Goal: Information Seeking & Learning: Learn about a topic

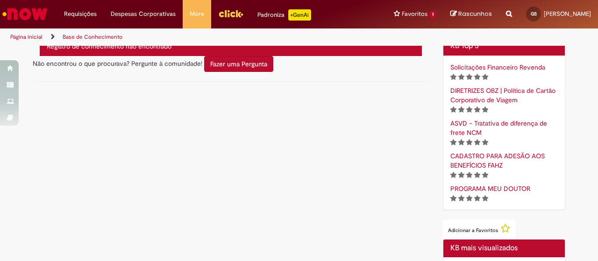
scroll to position [323, 0]
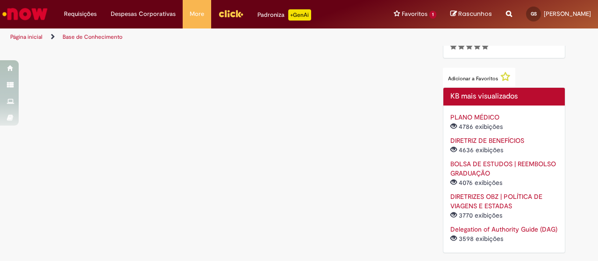
click at [487, 163] on link "BOLSA DE ESTUDOS | REEMBOLSO GRADUAÇÃO" at bounding box center [503, 169] width 106 height 18
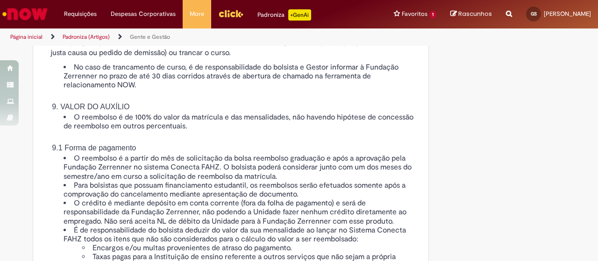
scroll to position [1470, 0]
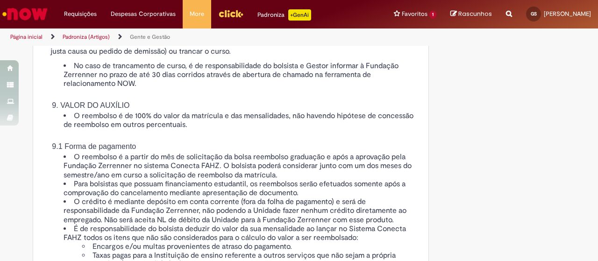
click at [160, 129] on li "O reembolso é de 100% do valor da matrícula e das mensalidades, não havendo hip…" at bounding box center [240, 121] width 353 height 18
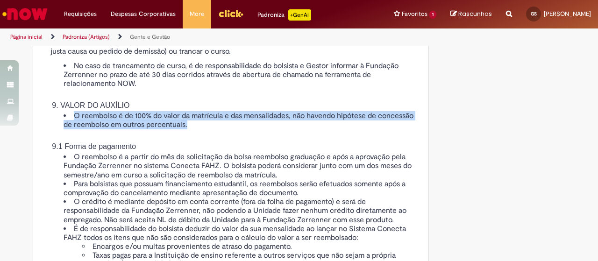
click at [160, 129] on li "O reembolso é de 100% do valor da matrícula e das mensalidades, não havendo hip…" at bounding box center [240, 121] width 353 height 18
click at [134, 129] on li "O reembolso é de 100% do valor da matrícula e das mensalidades, não havendo hip…" at bounding box center [240, 121] width 353 height 18
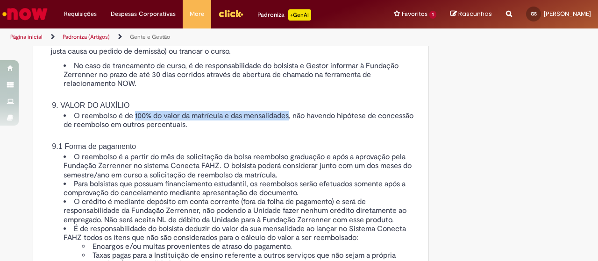
drag, startPoint x: 134, startPoint y: 159, endPoint x: 271, endPoint y: 164, distance: 137.0
click at [271, 129] on li "O reembolso é de 100% do valor da matrícula e das mensalidades, não havendo hip…" at bounding box center [240, 121] width 353 height 18
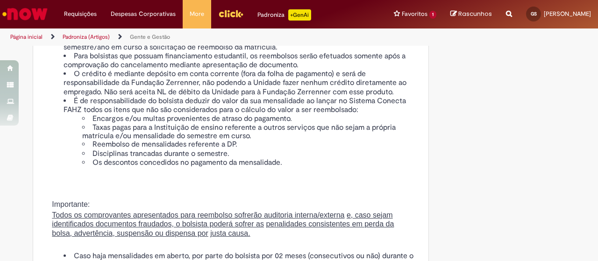
scroll to position [1604, 0]
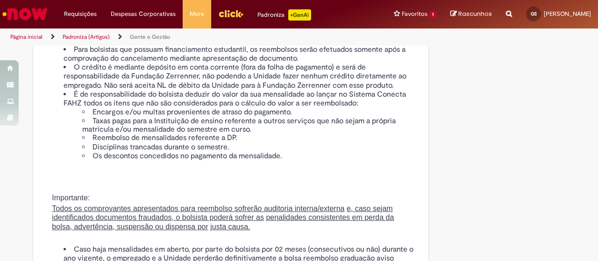
click at [81, 45] on li "O reembolso é a partir do mês de solicitação da bolsa reembolso graduação e apó…" at bounding box center [240, 31] width 353 height 27
drag, startPoint x: 81, startPoint y: 69, endPoint x: 157, endPoint y: 75, distance: 76.4
click at [157, 45] on li "O reembolso é a partir do mês de solicitação da bolsa reembolso graduação e apó…" at bounding box center [240, 31] width 353 height 27
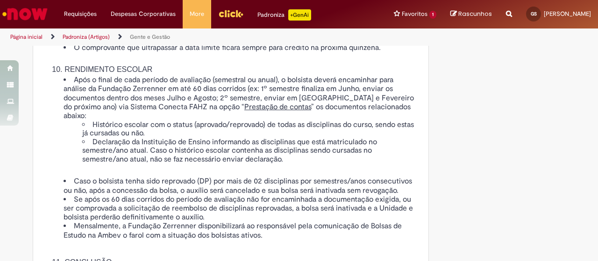
scroll to position [2127, 0]
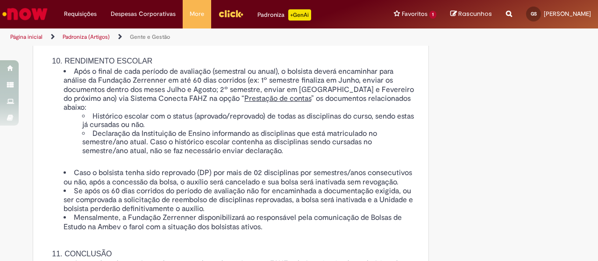
click at [74, 121] on li "Após o final de cada período de avaliação (semestral ou anual), o bolsista deve…" at bounding box center [240, 111] width 353 height 88
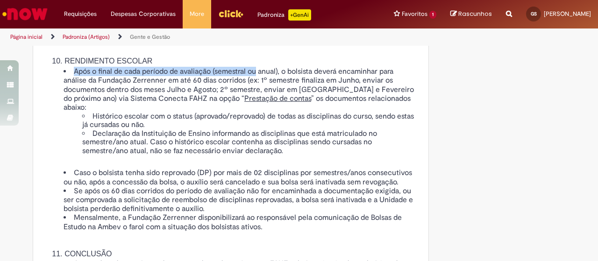
drag, startPoint x: 74, startPoint y: 121, endPoint x: 257, endPoint y: 120, distance: 182.2
click at [257, 120] on li "Após o final de cada período de avaliação (semestral ou anual), o bolsista deve…" at bounding box center [240, 111] width 353 height 88
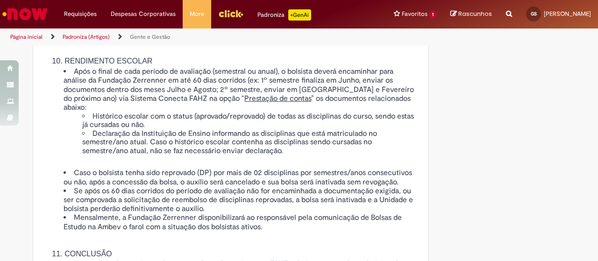
click at [290, 117] on li "Após o final de cada período de avaliação (semestral ou anual), o bolsista deve…" at bounding box center [240, 111] width 353 height 88
drag, startPoint x: 72, startPoint y: 130, endPoint x: 242, endPoint y: 128, distance: 169.6
click at [242, 128] on li "Após o final de cada período de avaliação (semestral ou anual), o bolsista deve…" at bounding box center [240, 111] width 353 height 88
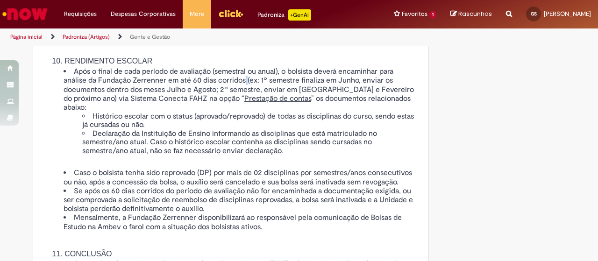
click at [242, 128] on li "Após o final de cada período de avaliação (semestral ou anual), o bolsista deve…" at bounding box center [240, 111] width 353 height 88
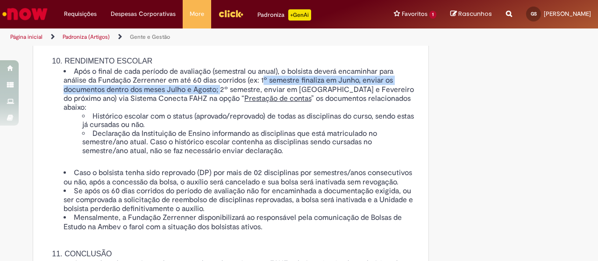
drag, startPoint x: 262, startPoint y: 129, endPoint x: 221, endPoint y: 139, distance: 42.7
click at [221, 139] on li "Após o final de cada período de avaliação (semestral ou anual), o bolsista deve…" at bounding box center [240, 111] width 353 height 88
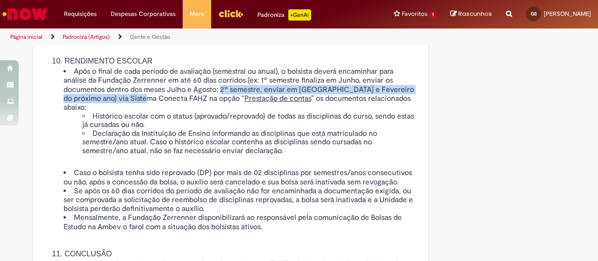
drag, startPoint x: 221, startPoint y: 139, endPoint x: 142, endPoint y: 149, distance: 79.1
click at [142, 149] on li "Após o final de cada período de avaliação (semestral ou anual), o bolsista deve…" at bounding box center [240, 111] width 353 height 88
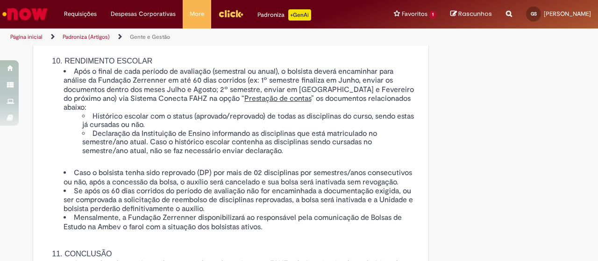
click at [157, 147] on li "Após o final de cada período de avaliação (semestral ou anual), o bolsista deve…" at bounding box center [240, 111] width 353 height 88
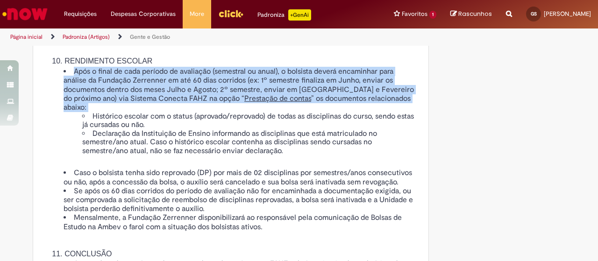
click at [157, 147] on li "Após o final de cada período de avaliação (semestral ou anual), o bolsista deve…" at bounding box center [240, 111] width 353 height 88
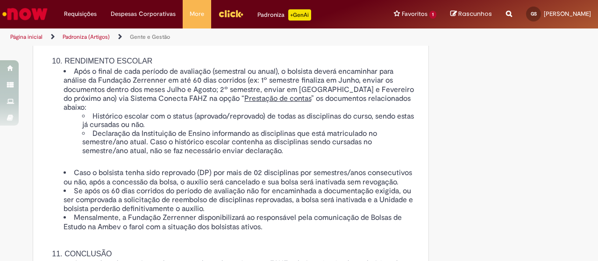
click at [150, 129] on li "Histórico escolar com o status (aprovado/reprovado) de todas as disciplinas do …" at bounding box center [249, 121] width 335 height 17
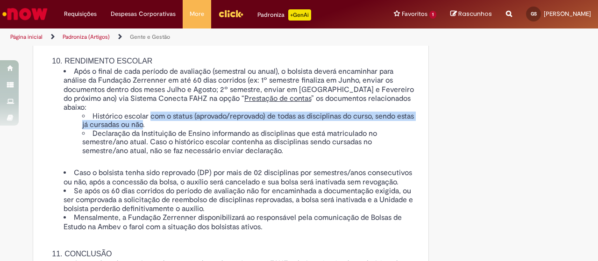
drag, startPoint x: 150, startPoint y: 158, endPoint x: 150, endPoint y: 163, distance: 5.2
click at [150, 129] on li "Histórico escolar com o status (aprovado/reprovado) de todas as disciplinas do …" at bounding box center [249, 121] width 335 height 17
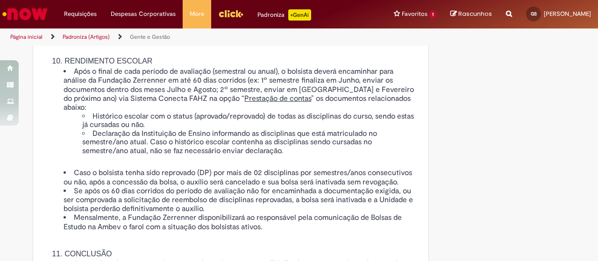
click at [116, 156] on li "Declaração da Instituição de Ensino informando as disciplinas que está matricul…" at bounding box center [249, 142] width 335 height 26
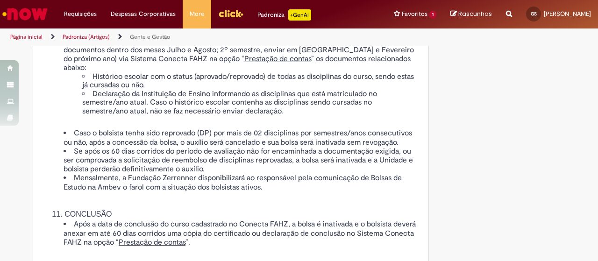
scroll to position [2167, 0]
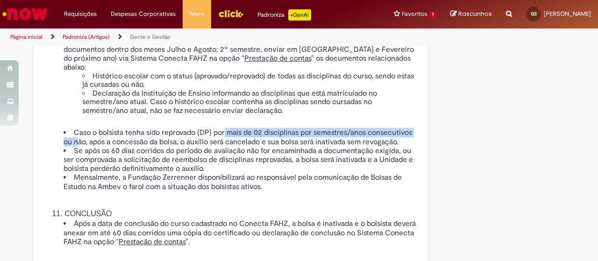
drag, startPoint x: 224, startPoint y: 171, endPoint x: 120, endPoint y: 185, distance: 105.5
click at [120, 146] on li "Caso o bolsista tenha sido reprovado (DP) por mais de 02 disciplinas por semest…" at bounding box center [240, 137] width 353 height 18
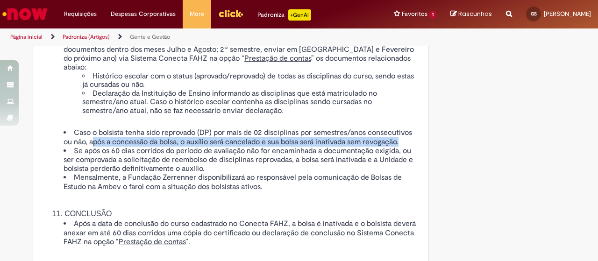
drag, startPoint x: 136, startPoint y: 183, endPoint x: 247, endPoint y: 191, distance: 111.0
click at [247, 146] on li "Caso o bolsista tenha sido reprovado (DP) por mais de 02 disciplinas por semest…" at bounding box center [240, 137] width 353 height 18
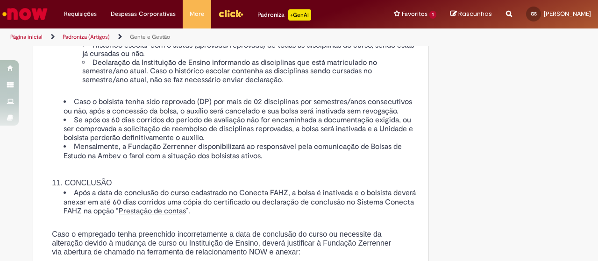
scroll to position [2199, 0]
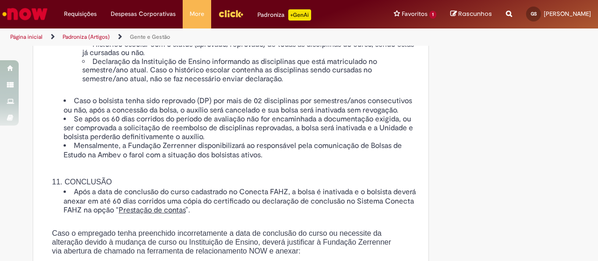
click at [71, 142] on li "Se após os 60 dias corridos do período de avaliação não for encaminhada a docum…" at bounding box center [240, 128] width 353 height 27
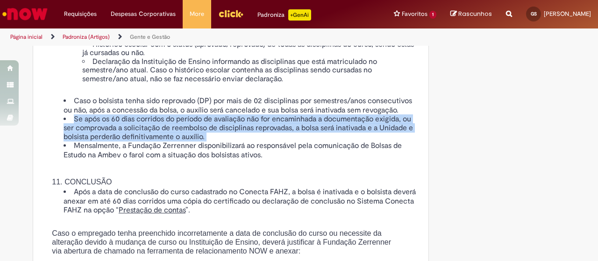
drag, startPoint x: 71, startPoint y: 167, endPoint x: 275, endPoint y: 185, distance: 205.4
click at [275, 142] on li "Se após os 60 dias corridos do período de avaliação não for encaminhada a docum…" at bounding box center [240, 128] width 353 height 27
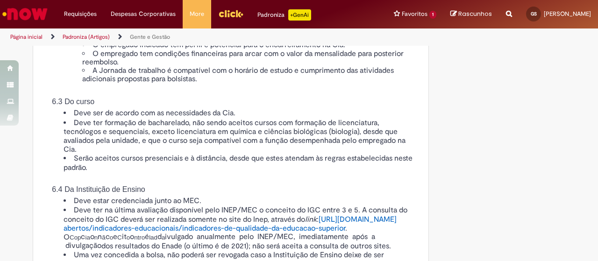
scroll to position [989, 0]
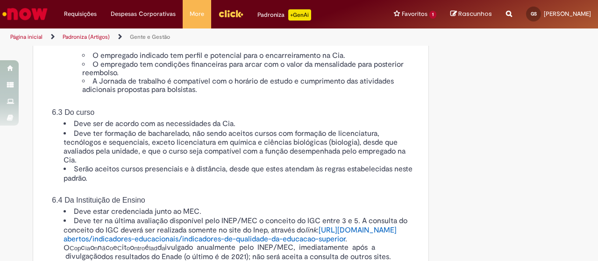
click at [222, 17] on img "Menu Cabeçalho" at bounding box center [230, 14] width 25 height 14
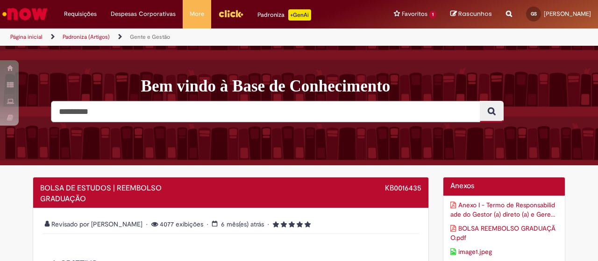
scroll to position [25, 0]
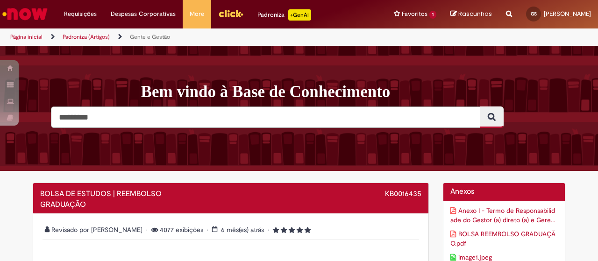
click at [209, 117] on input "Pesquisar" at bounding box center [265, 117] width 429 height 21
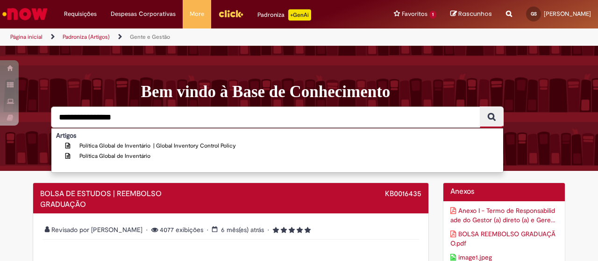
type input "**********"
click at [480, 107] on button "Pesquisar" at bounding box center [492, 117] width 24 height 21
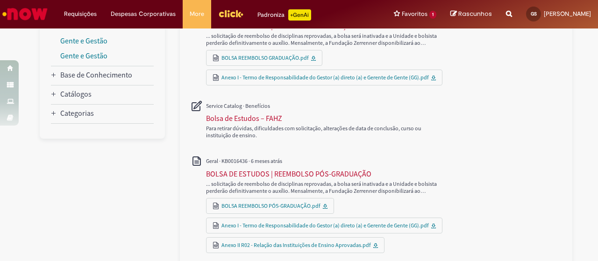
scroll to position [166, 0]
click at [233, 175] on div "BOLSA DE ESTUDOS | REEMBOLSO PÓS-GRADUAÇÃO" at bounding box center [288, 173] width 165 height 9
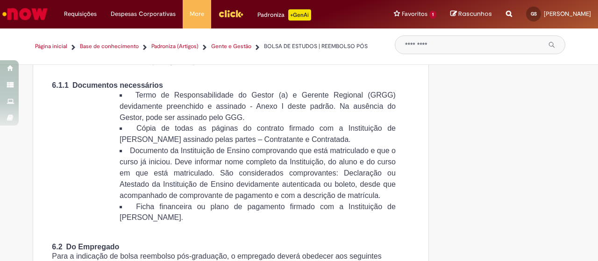
scroll to position [594, 0]
click at [87, 90] on span "6.1.1 Documentos necessários" at bounding box center [107, 86] width 111 height 8
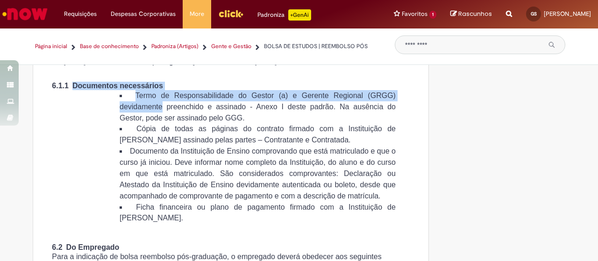
drag, startPoint x: 87, startPoint y: 127, endPoint x: 132, endPoint y: 146, distance: 49.4
click at [132, 146] on div "O orçamento para a concessão de bolsa reembolso pós-graduação do ano em curso é…" at bounding box center [231, 80] width 372 height 288
click at [132, 121] on span "Termo de Responsabilidade do Gestor (a) e Gerente Regional (GRGG) devidamente p…" at bounding box center [258, 107] width 276 height 30
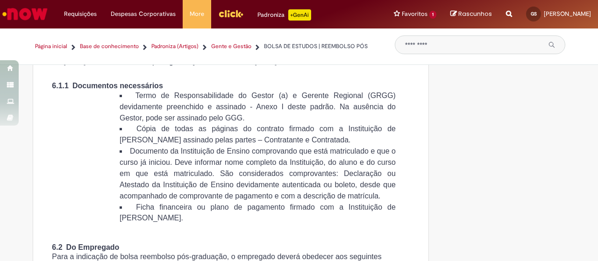
click at [108, 90] on span "6.1.1 Documentos necessários" at bounding box center [107, 86] width 111 height 8
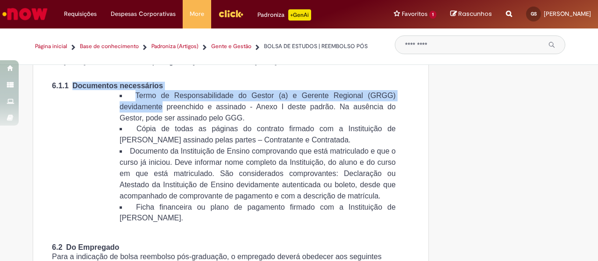
drag, startPoint x: 108, startPoint y: 130, endPoint x: 144, endPoint y: 148, distance: 40.1
click at [144, 148] on div "O orçamento para a concessão de bolsa reembolso pós-graduação do ano em curso é…" at bounding box center [231, 80] width 372 height 288
click at [144, 121] on span "Termo de Responsabilidade do Gestor (a) e Gerente Regional (GRGG) devidamente p…" at bounding box center [258, 107] width 276 height 30
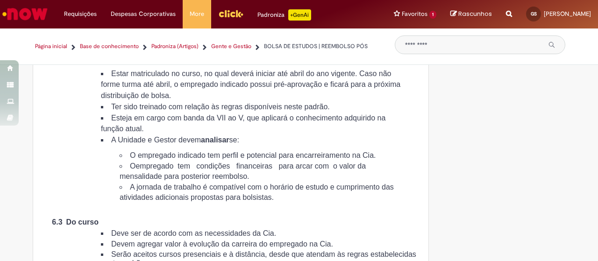
scroll to position [854, 0]
click at [111, 100] on span "Estar matriculado no curso, no qual deverá iniciar até abril do ano vigente. Ca…" at bounding box center [250, 85] width 299 height 30
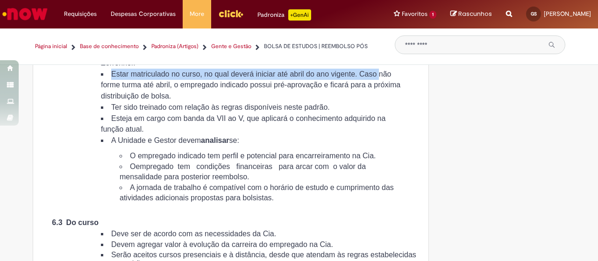
drag, startPoint x: 111, startPoint y: 128, endPoint x: 114, endPoint y: 142, distance: 13.5
click at [114, 100] on span "Estar matriculado no curso, no qual deverá iniciar até abril do ano vigente. Ca…" at bounding box center [250, 85] width 299 height 30
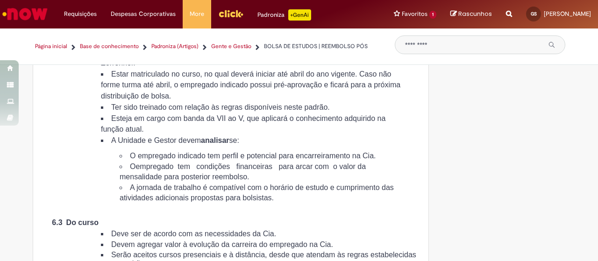
click at [114, 100] on span "Estar matriculado no curso, no qual deverá iniciar até abril do ano vigente. Ca…" at bounding box center [250, 85] width 299 height 30
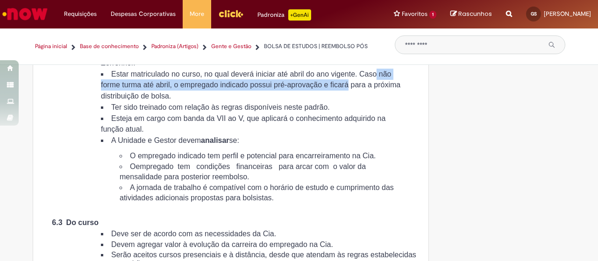
drag, startPoint x: 114, startPoint y: 142, endPoint x: 107, endPoint y: 146, distance: 7.8
click at [107, 100] on span "Estar matriculado no curso, no qual deverá iniciar até abril do ano vigente. Ca…" at bounding box center [250, 85] width 299 height 30
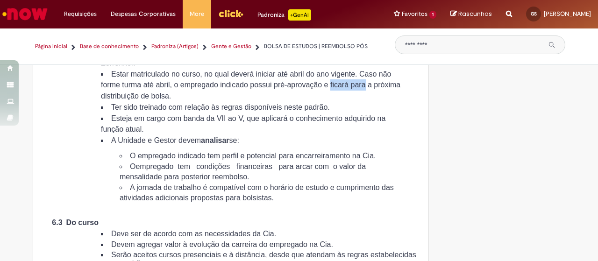
drag, startPoint x: 107, startPoint y: 146, endPoint x: 127, endPoint y: 152, distance: 20.1
click at [127, 100] on span "Estar matriculado no curso, no qual deverá iniciar até abril do ano vigente. Ca…" at bounding box center [250, 85] width 299 height 30
click at [115, 113] on li "Ter sido treinado com relação às regras disponíveis neste padrão." at bounding box center [252, 107] width 302 height 11
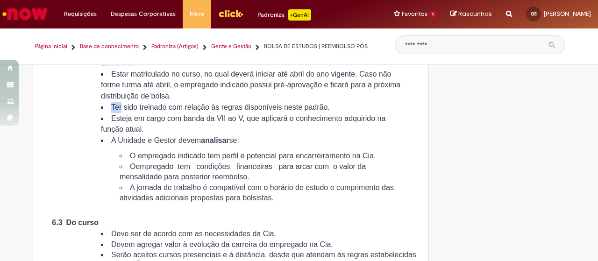
click at [117, 111] on span "Ter sido treinado com relação às regras disponíveis neste padrão." at bounding box center [220, 107] width 219 height 8
drag, startPoint x: 117, startPoint y: 162, endPoint x: 237, endPoint y: 161, distance: 120.6
click at [237, 111] on span "Ter sido treinado com relação às regras disponíveis neste padrão." at bounding box center [220, 107] width 219 height 8
click at [121, 134] on span "Esteja em cargo com banda da VII ao V, que aplicará o conhecimento adquirido na…" at bounding box center [243, 123] width 285 height 19
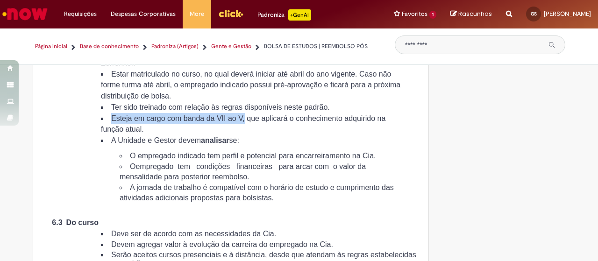
drag, startPoint x: 121, startPoint y: 173, endPoint x: 257, endPoint y: 171, distance: 136.4
click at [257, 134] on span "Esteja em cargo com banda da VII ao V, que aplicará o conhecimento adquirido na…" at bounding box center [243, 123] width 285 height 19
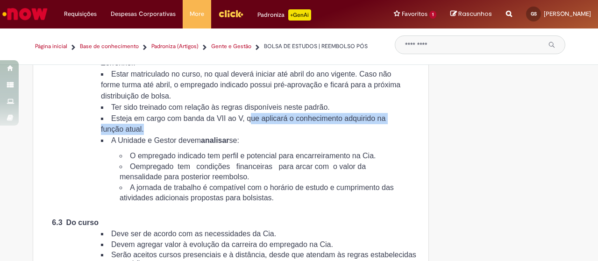
drag, startPoint x: 264, startPoint y: 172, endPoint x: 304, endPoint y: 182, distance: 40.8
click at [304, 135] on li "Esteja em cargo com banda da VII ao V, que aplicará o conhecimento adquirido na…" at bounding box center [252, 124] width 302 height 22
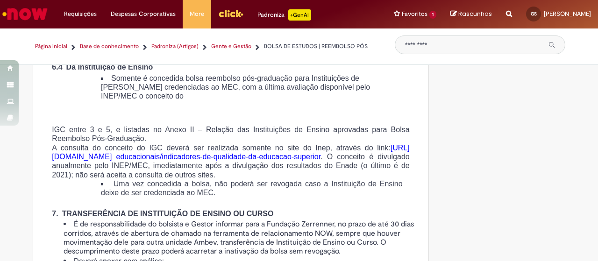
scroll to position [1073, 0]
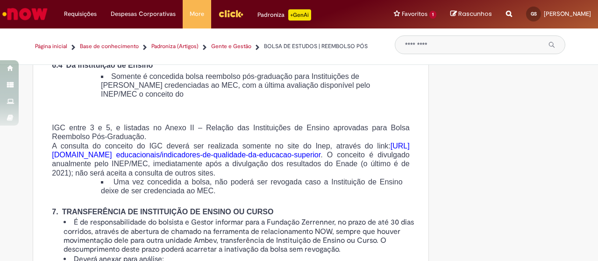
click at [121, 98] on span "Somente é concedida bolsa reembolso pós-graduação para Instituições de [PERSON_…" at bounding box center [235, 85] width 269 height 26
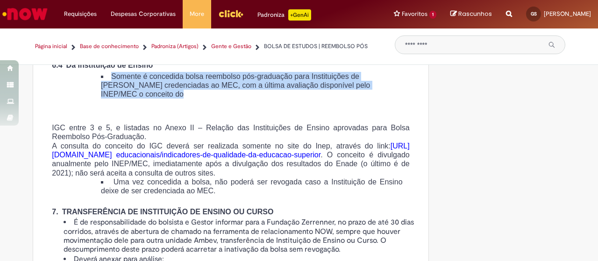
drag, startPoint x: 121, startPoint y: 144, endPoint x: 172, endPoint y: 161, distance: 53.6
click at [172, 99] on li "Somente é concedida bolsa reembolso pós-graduação para Instituições de [PERSON_…" at bounding box center [252, 85] width 302 height 27
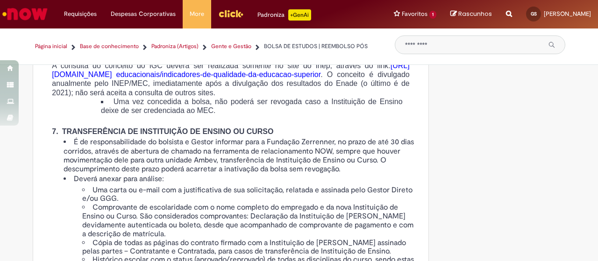
scroll to position [1153, 0]
